Goal: Transaction & Acquisition: Purchase product/service

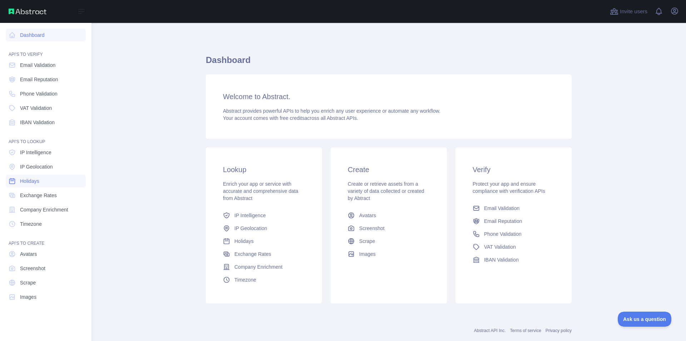
click at [40, 181] on link "Holidays" at bounding box center [46, 180] width 80 height 13
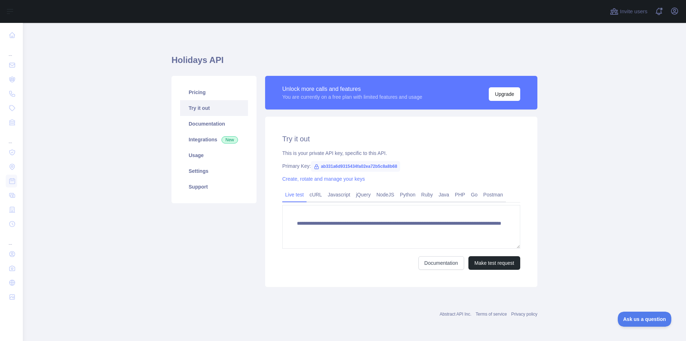
click at [149, 295] on main "**********" at bounding box center [355, 182] width 664 height 318
click at [101, 74] on main "**********" at bounding box center [355, 182] width 664 height 318
click at [196, 184] on link "Support" at bounding box center [214, 187] width 68 height 16
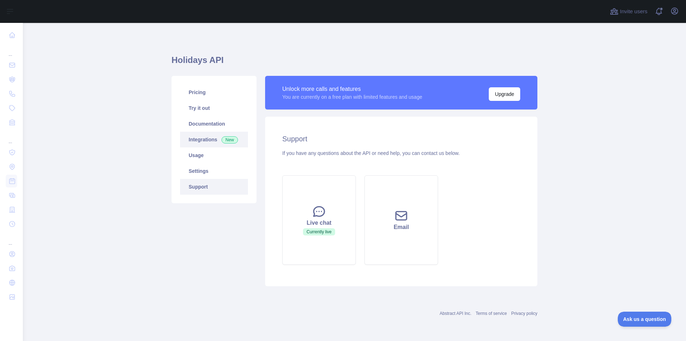
click at [202, 144] on link "Integrations New" at bounding box center [214, 140] width 68 height 16
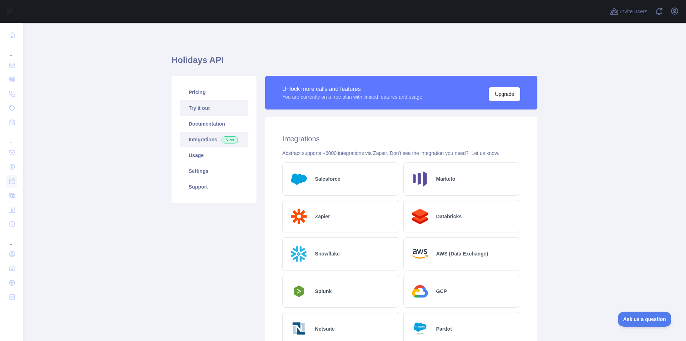
click at [199, 109] on link "Try it out" at bounding box center [214, 108] width 68 height 16
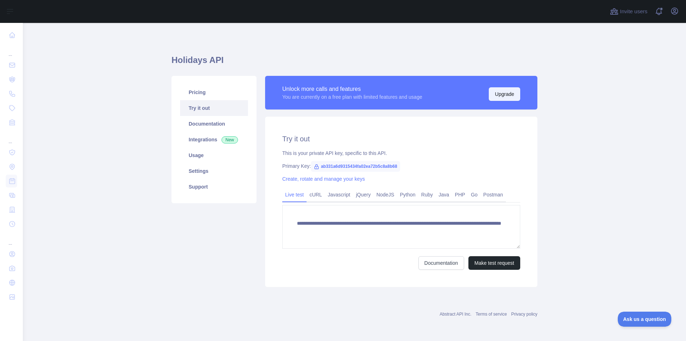
click at [513, 90] on button "Upgrade" at bounding box center [504, 94] width 31 height 14
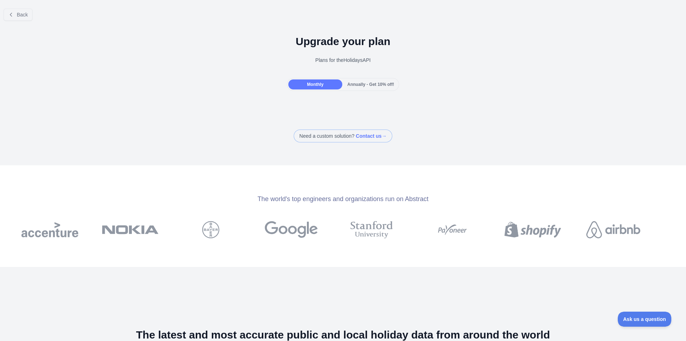
click at [375, 83] on span "Annually - Get 10% off!" at bounding box center [370, 84] width 47 height 5
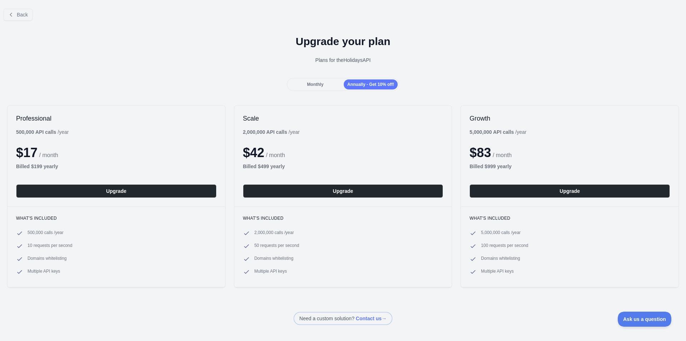
click at [317, 83] on span "Monthly" at bounding box center [315, 84] width 16 height 5
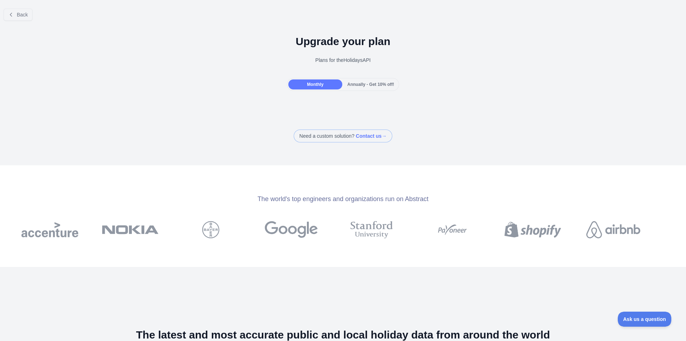
click at [359, 85] on span "Annually - Get 10% off!" at bounding box center [370, 84] width 47 height 5
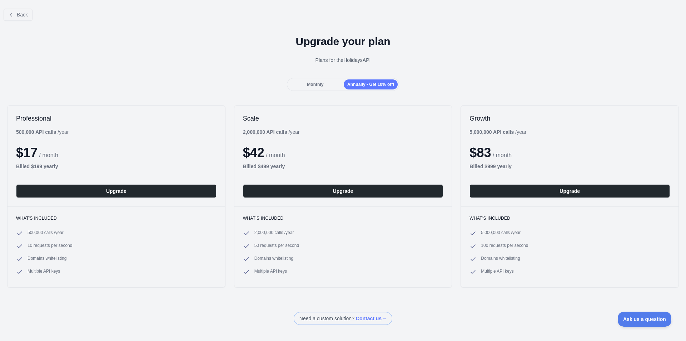
click at [115, 51] on div "Upgrade your plan Plans for the Holidays API" at bounding box center [343, 51] width 686 height 51
